Goal: Transaction & Acquisition: Obtain resource

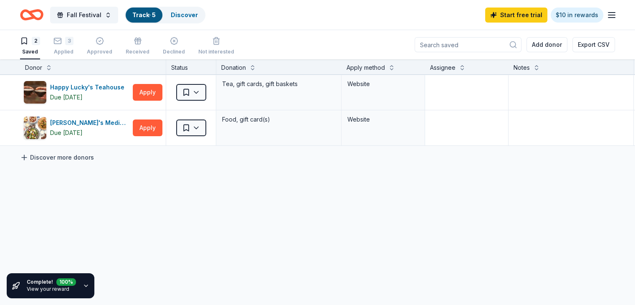
click at [78, 154] on link "Discover more donors" at bounding box center [57, 157] width 74 height 10
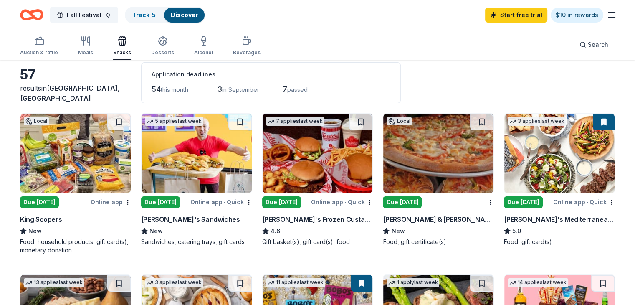
scroll to position [42, 0]
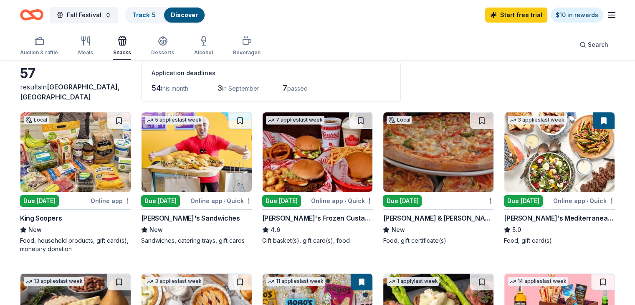
click at [94, 154] on img at bounding box center [75, 151] width 110 height 79
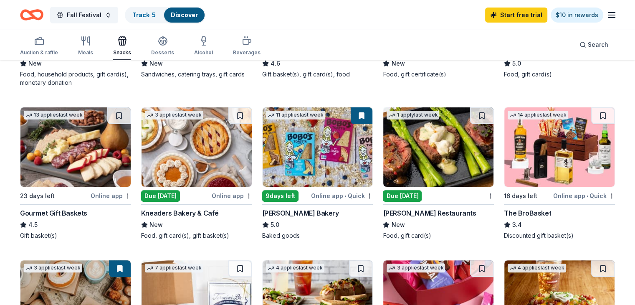
scroll to position [209, 0]
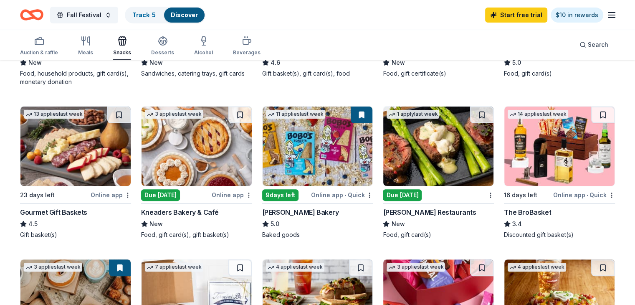
click at [447, 152] on img at bounding box center [438, 145] width 110 height 79
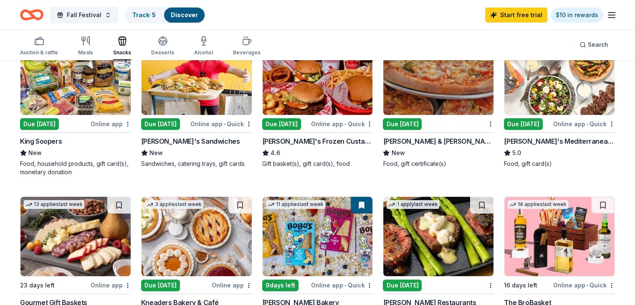
scroll to position [0, 0]
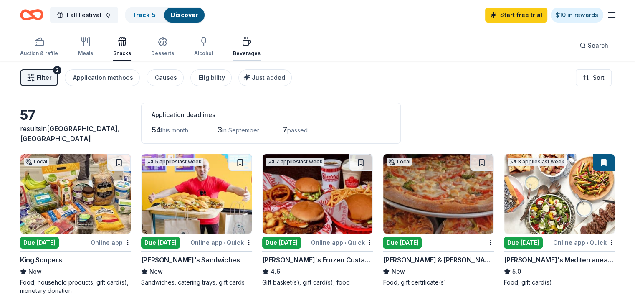
click at [260, 53] on div "Beverages" at bounding box center [247, 53] width 28 height 7
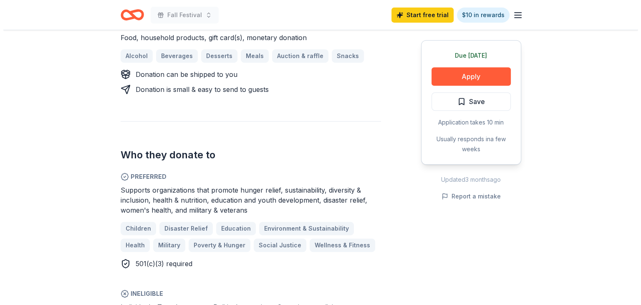
scroll to position [376, 0]
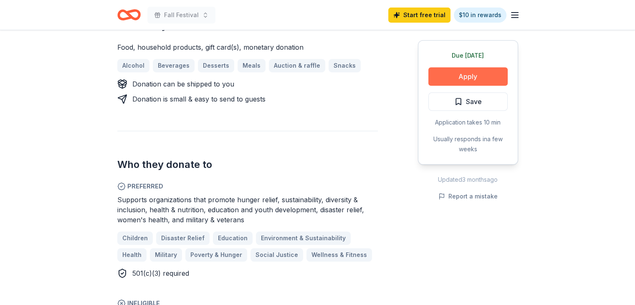
click at [476, 74] on button "Apply" at bounding box center [467, 76] width 79 height 18
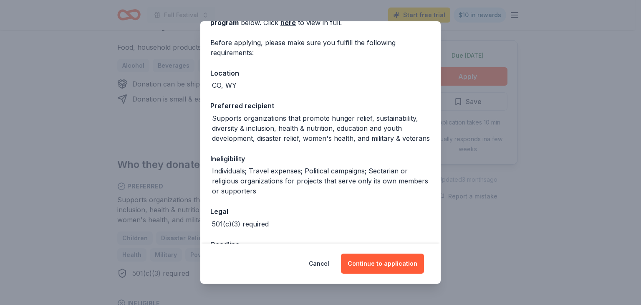
scroll to position [94, 0]
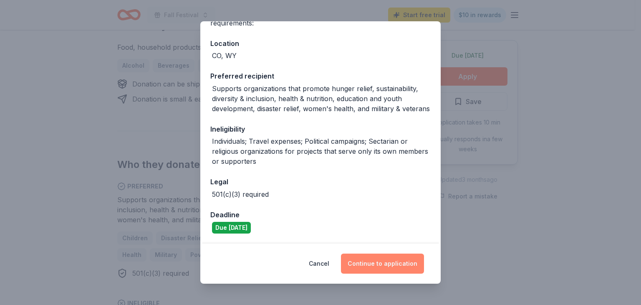
click at [385, 259] on button "Continue to application" at bounding box center [382, 263] width 83 height 20
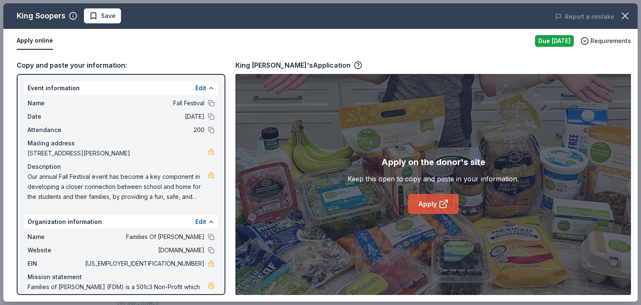
click at [428, 202] on link "Apply" at bounding box center [433, 204] width 51 height 20
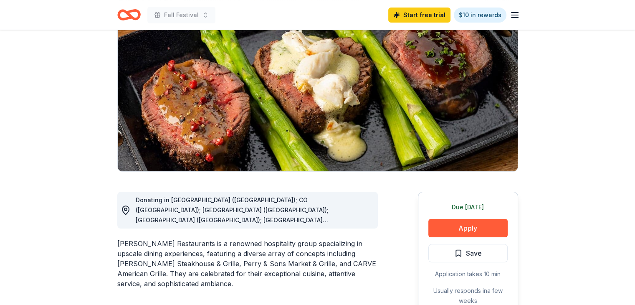
scroll to position [84, 0]
